Goal: Information Seeking & Learning: Learn about a topic

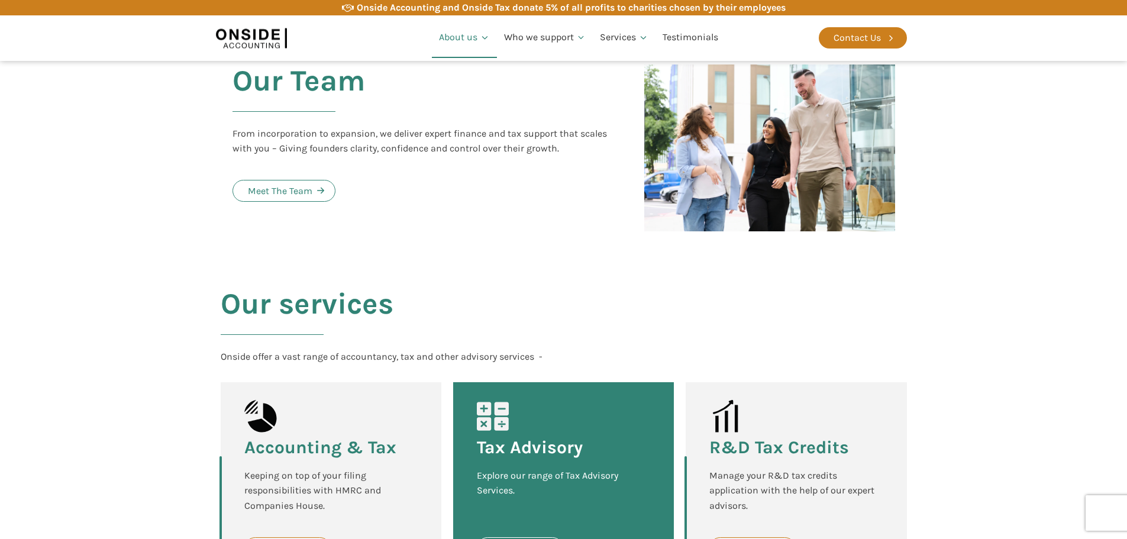
scroll to position [1301, 0]
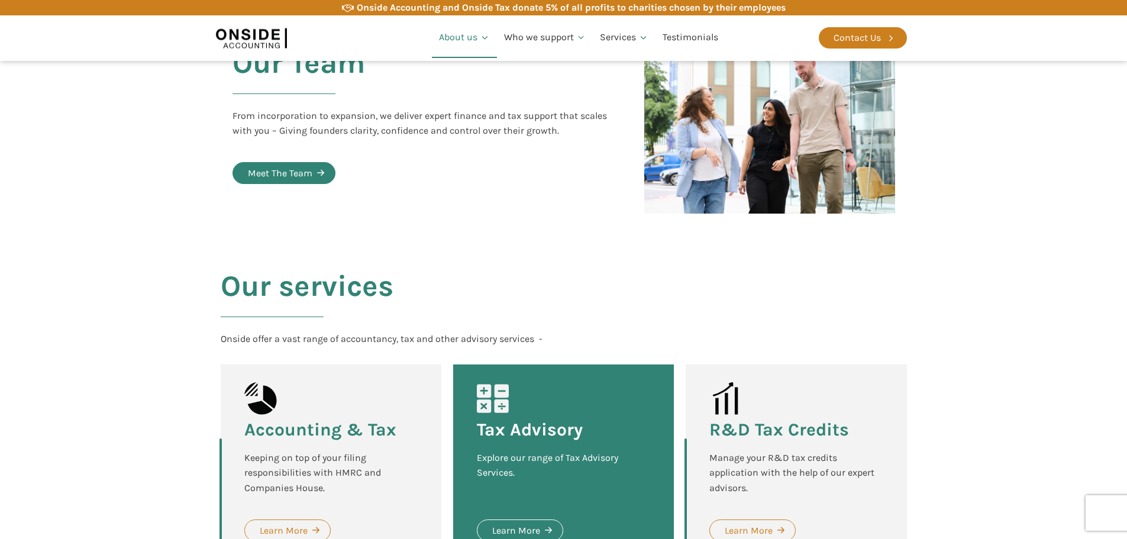
click at [279, 166] on div "Meet The Team" at bounding box center [280, 173] width 64 height 15
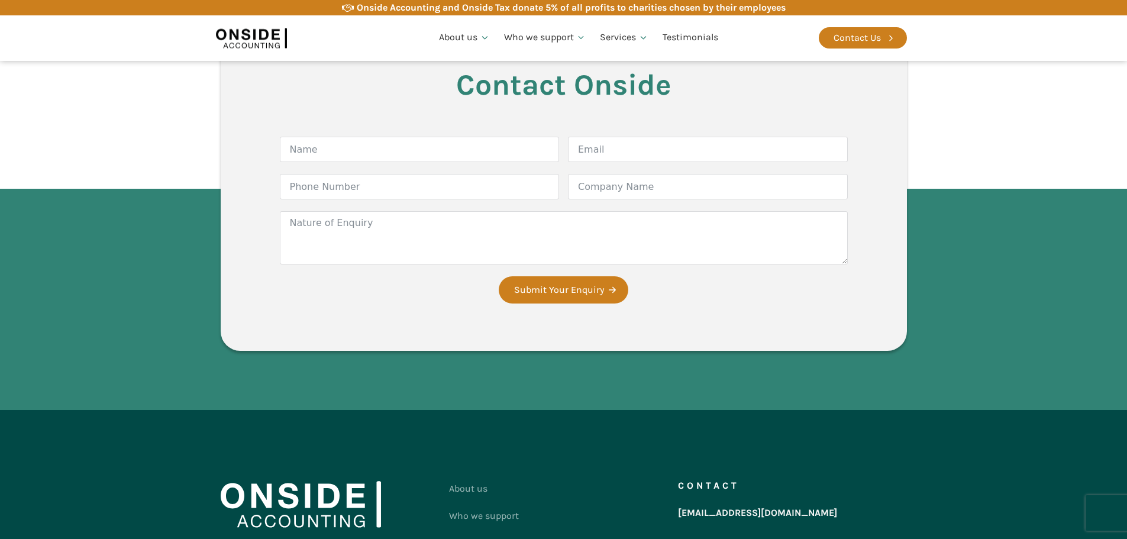
scroll to position [3110, 0]
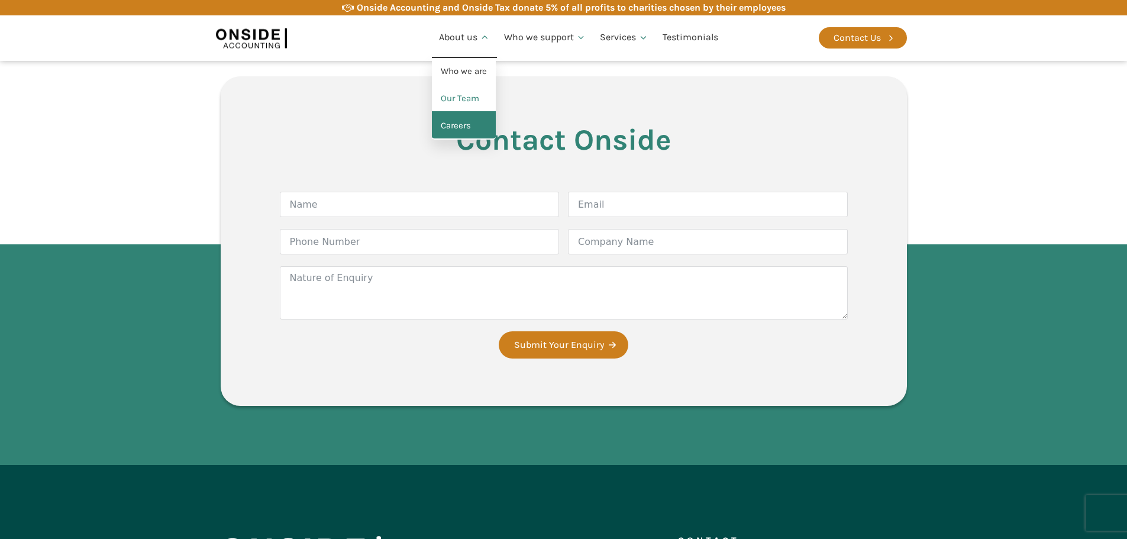
click at [466, 124] on link "Careers" at bounding box center [464, 125] width 64 height 27
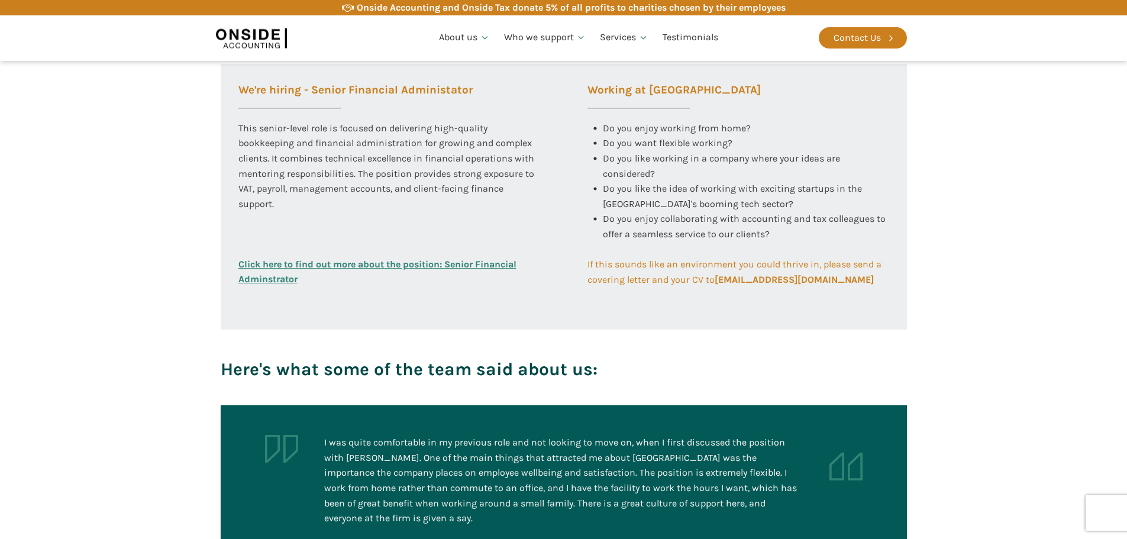
scroll to position [473, 0]
click at [419, 264] on link "Click here to find out more about the position: Senior Financial Adminstrator" at bounding box center [389, 272] width 302 height 30
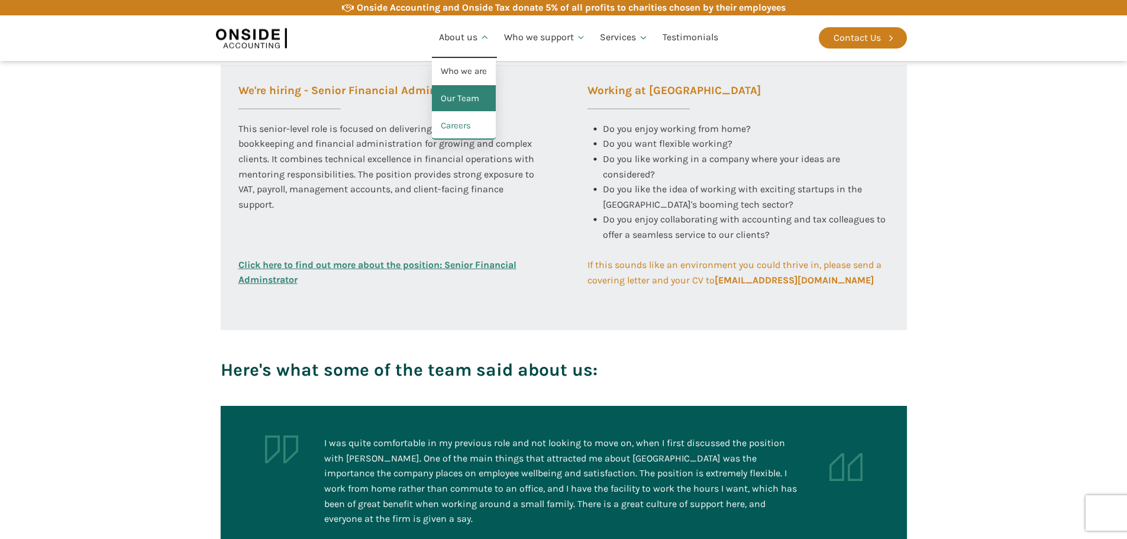
click at [467, 102] on link "Our Team" at bounding box center [464, 98] width 64 height 27
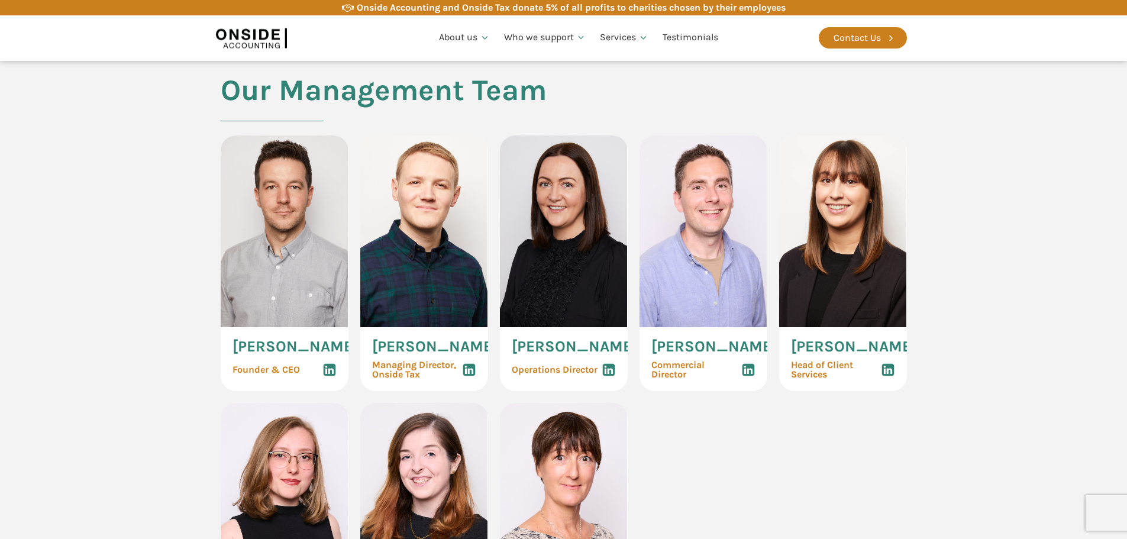
scroll to position [532, 0]
